Goal: Transaction & Acquisition: Purchase product/service

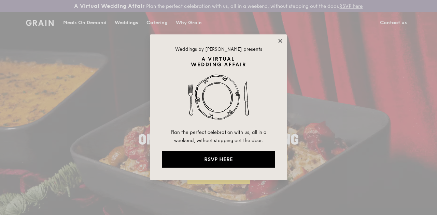
click at [281, 42] on icon at bounding box center [280, 41] width 4 height 4
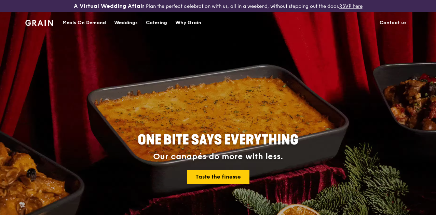
click at [88, 28] on div "Meals On Demand" at bounding box center [83, 23] width 43 height 20
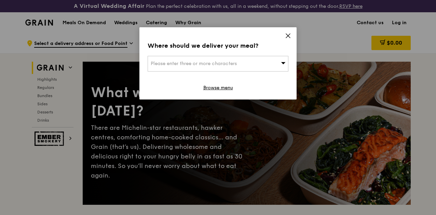
click at [286, 32] on div "Where should we deliver your meal? Please enter three or more characters Browse…" at bounding box center [217, 63] width 157 height 72
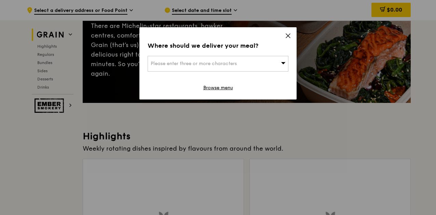
scroll to position [171, 0]
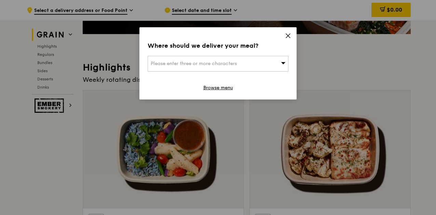
click at [285, 37] on icon at bounding box center [288, 36] width 6 height 6
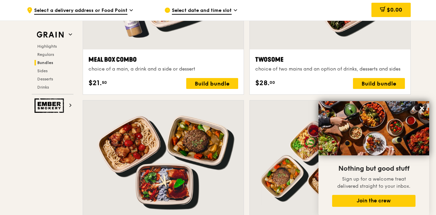
scroll to position [990, 0]
